Goal: Navigation & Orientation: Find specific page/section

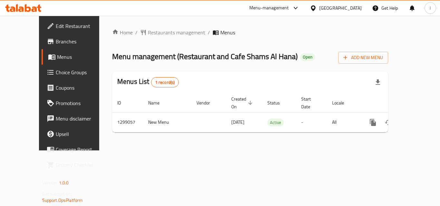
click at [277, 4] on div "Menu-management" at bounding box center [274, 7] width 61 height 15
click at [271, 7] on div "Menu-management" at bounding box center [269, 8] width 40 height 8
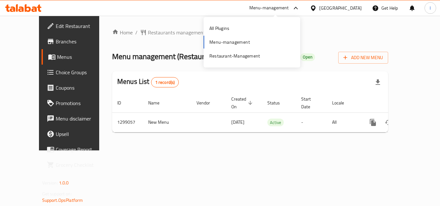
click at [231, 40] on div "All Plugins Menu-management Restaurant-Management" at bounding box center [252, 42] width 97 height 43
click at [229, 44] on div "All Plugins Menu-management Restaurant-Management" at bounding box center [252, 42] width 97 height 43
click at [228, 42] on div "All Plugins Menu-management Restaurant-Management" at bounding box center [252, 42] width 97 height 43
click at [216, 52] on div "Restaurant-Management" at bounding box center [234, 55] width 51 height 7
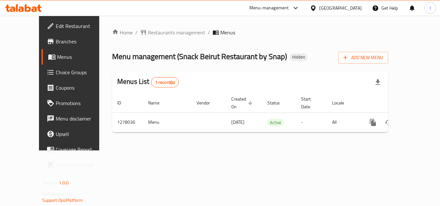
click at [56, 40] on span "Branches" at bounding box center [82, 42] width 52 height 8
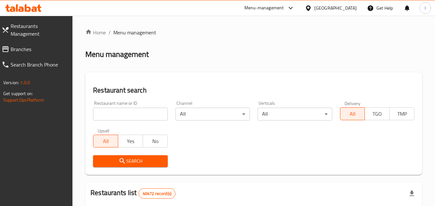
click at [6, 46] on icon at bounding box center [5, 49] width 6 height 6
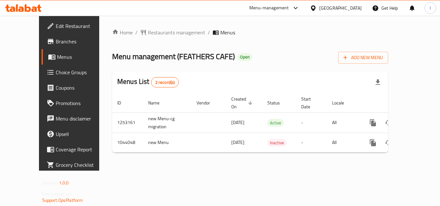
click at [56, 40] on span "Branches" at bounding box center [82, 42] width 52 height 8
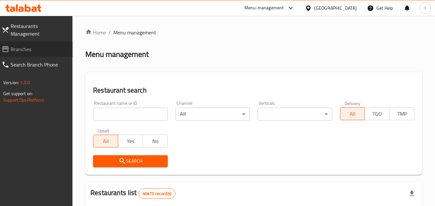
click at [21, 45] on span "Branches" at bounding box center [39, 49] width 57 height 8
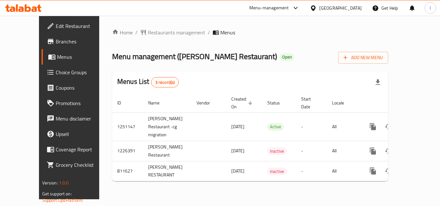
click at [260, 9] on div "Menu-management" at bounding box center [269, 8] width 40 height 8
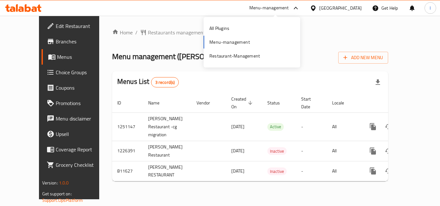
click at [234, 40] on div "All Plugins Menu-management Restaurant-Management" at bounding box center [252, 42] width 97 height 43
click at [232, 41] on div "All Plugins Menu-management Restaurant-Management" at bounding box center [252, 42] width 97 height 43
click at [226, 57] on div "Restaurant-Management" at bounding box center [234, 55] width 51 height 7
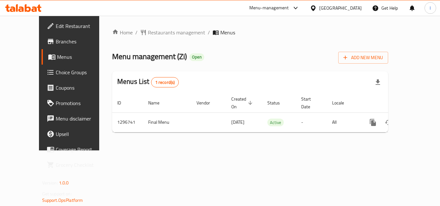
click at [317, 5] on icon at bounding box center [313, 8] width 7 height 7
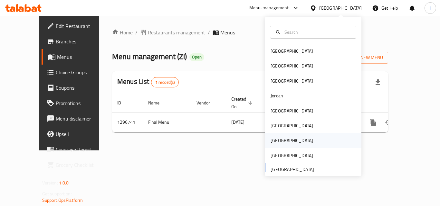
click at [278, 143] on div "Qatar" at bounding box center [291, 140] width 53 height 15
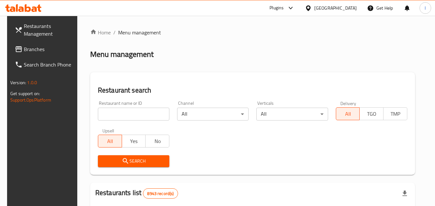
click at [29, 49] on span "Branches" at bounding box center [49, 49] width 51 height 8
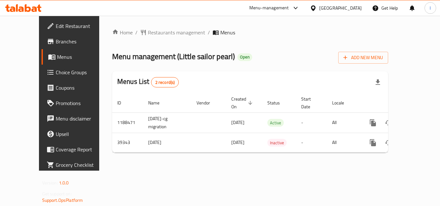
click at [319, 6] on div at bounding box center [314, 8] width 9 height 7
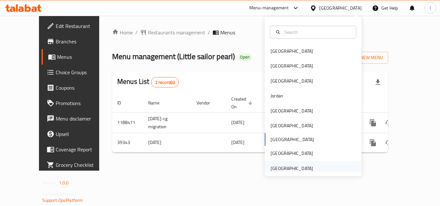
click at [299, 170] on div "[GEOGRAPHIC_DATA]" at bounding box center [291, 168] width 43 height 7
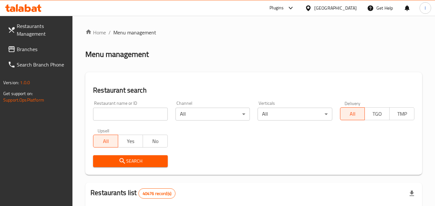
click at [36, 48] on span "Branches" at bounding box center [42, 49] width 51 height 8
